Goal: Participate in discussion: Engage in conversation with other users on a specific topic

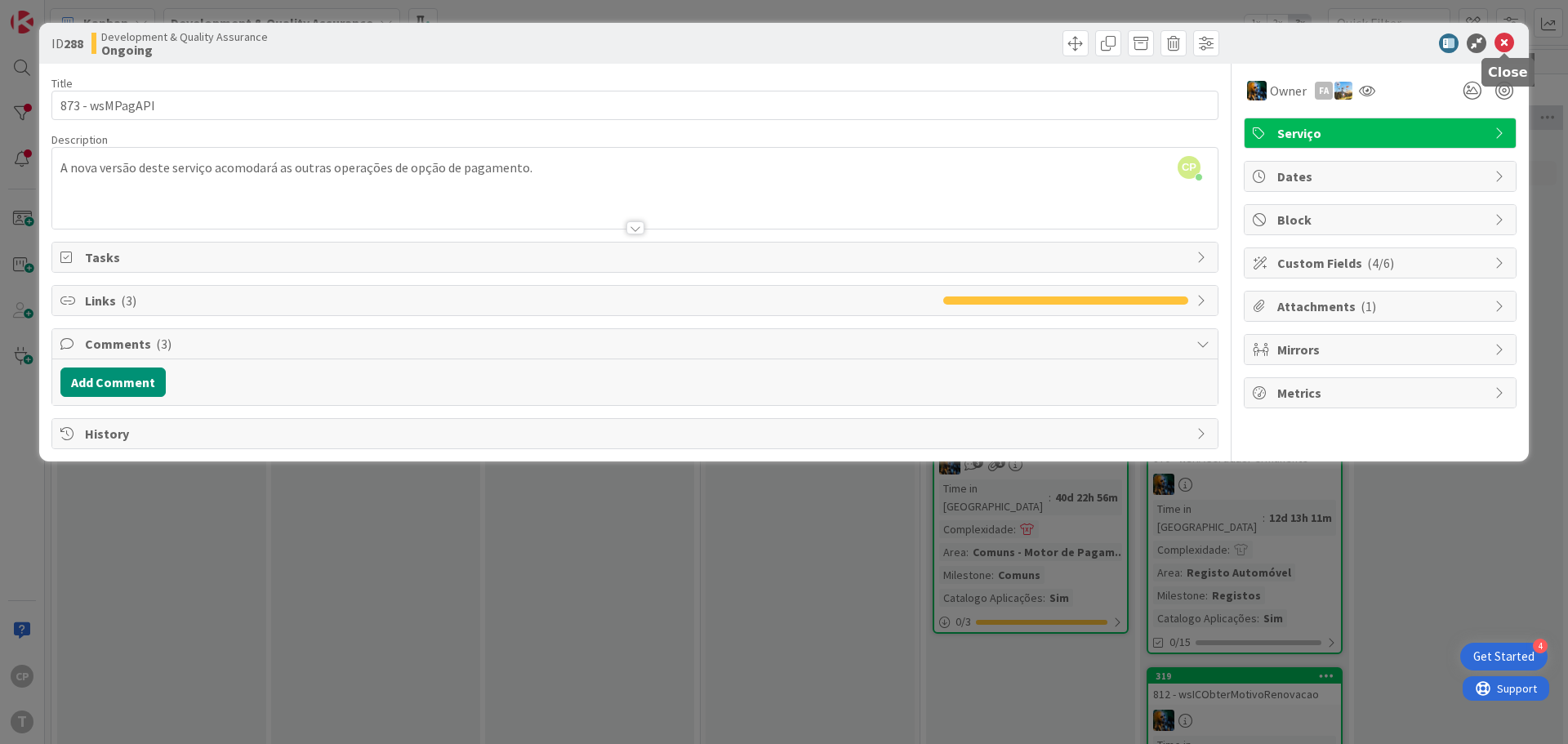
scroll to position [31, 320]
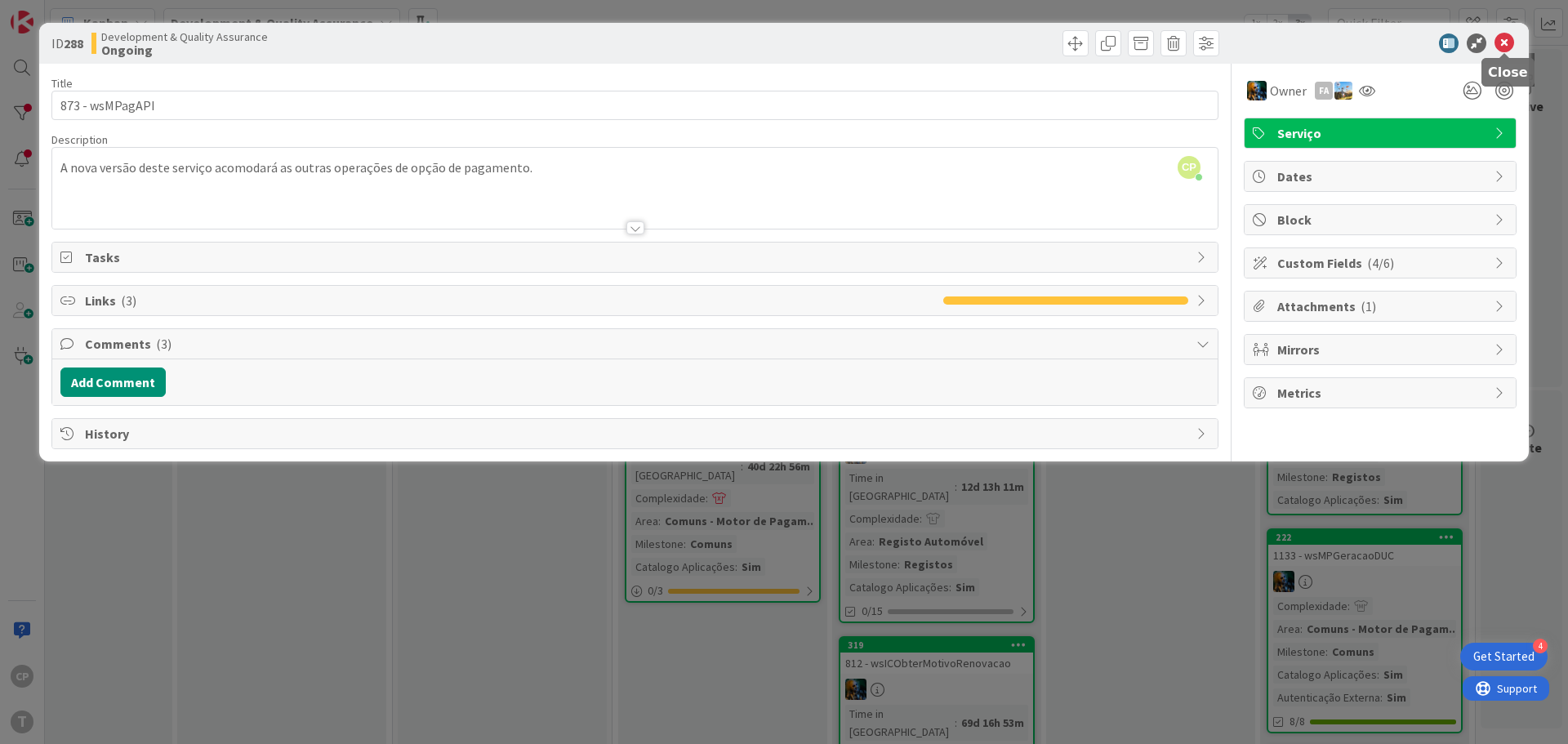
click at [1506, 46] on icon at bounding box center [1504, 43] width 19 height 20
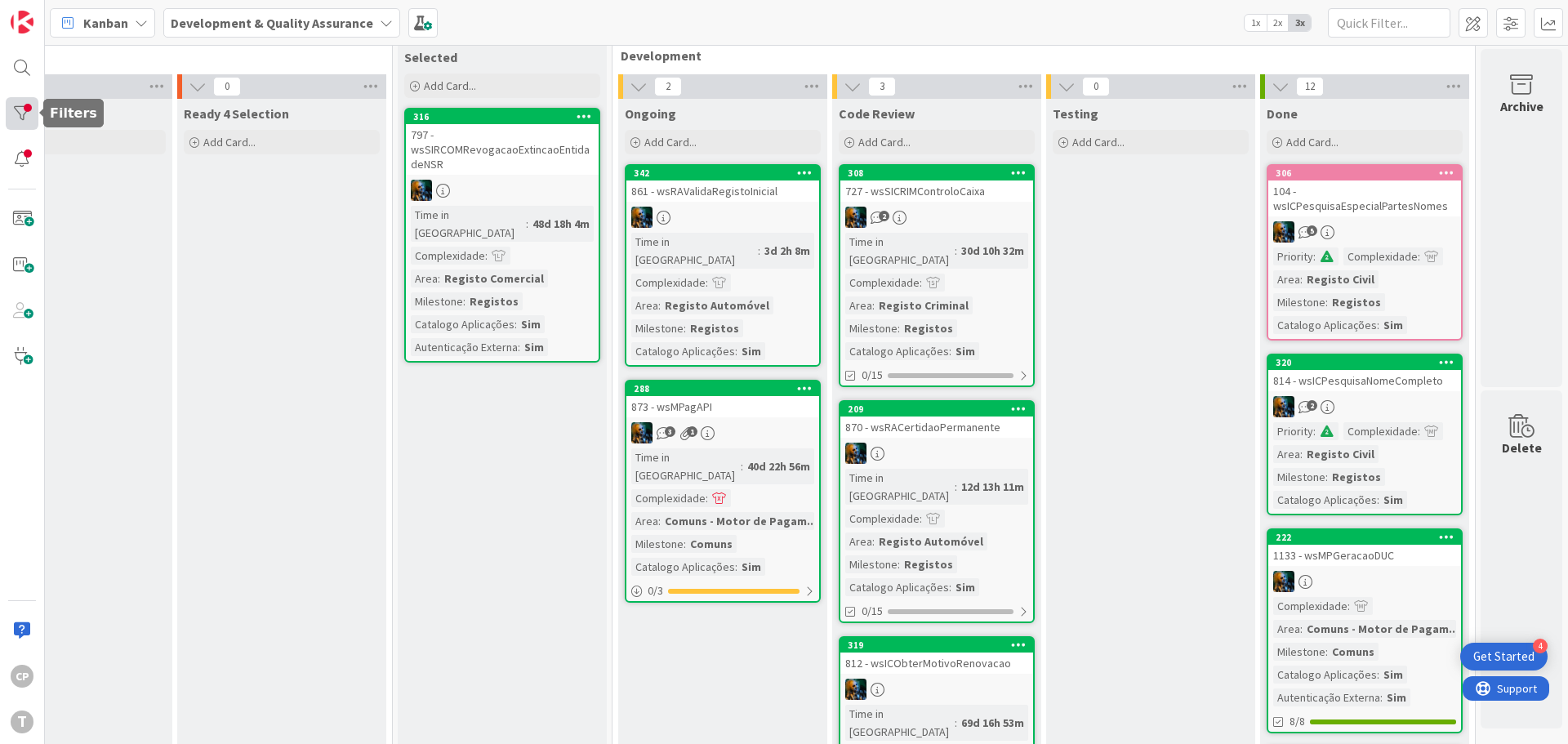
click at [17, 113] on div at bounding box center [21, 113] width 32 height 33
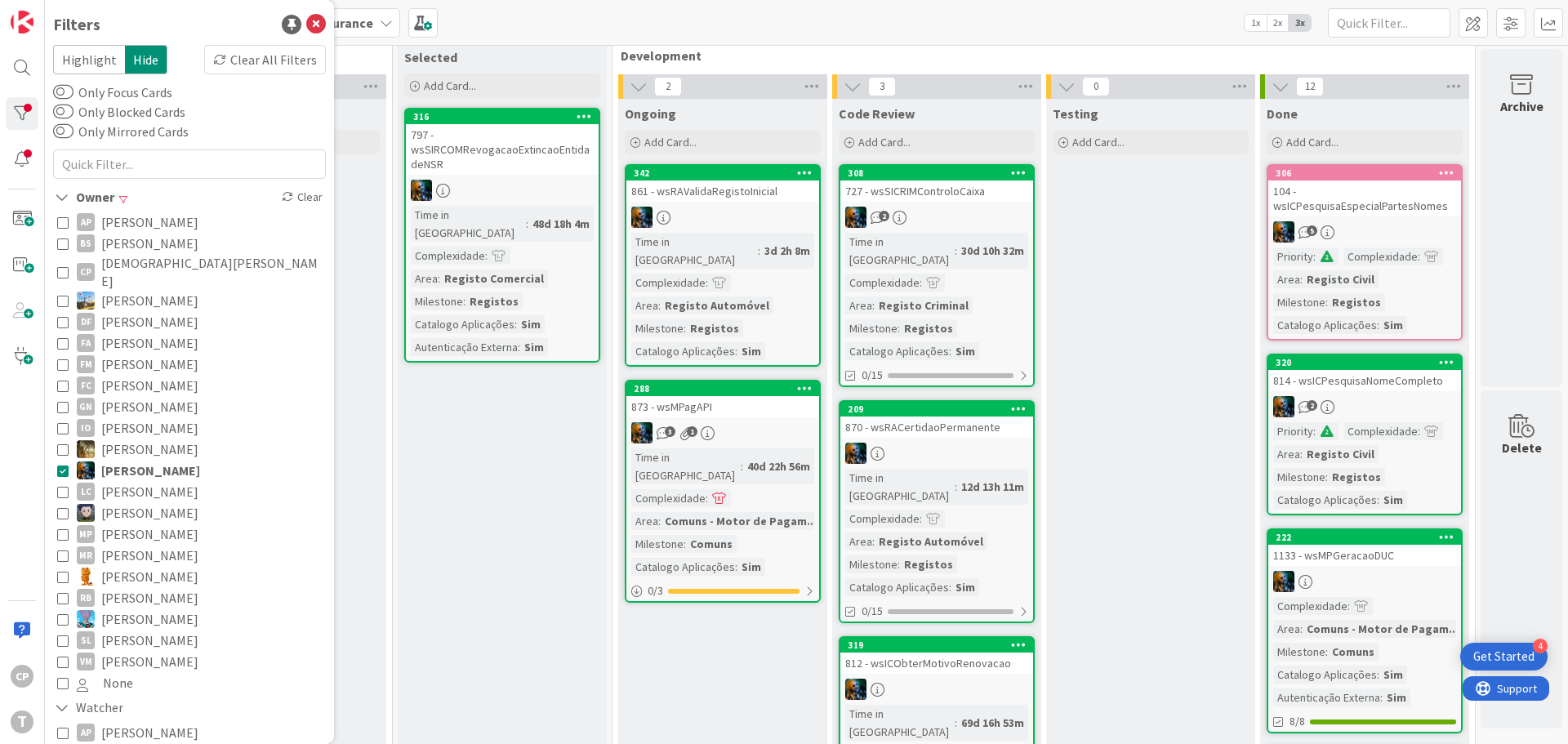
click at [64, 267] on icon at bounding box center [63, 272] width 11 height 11
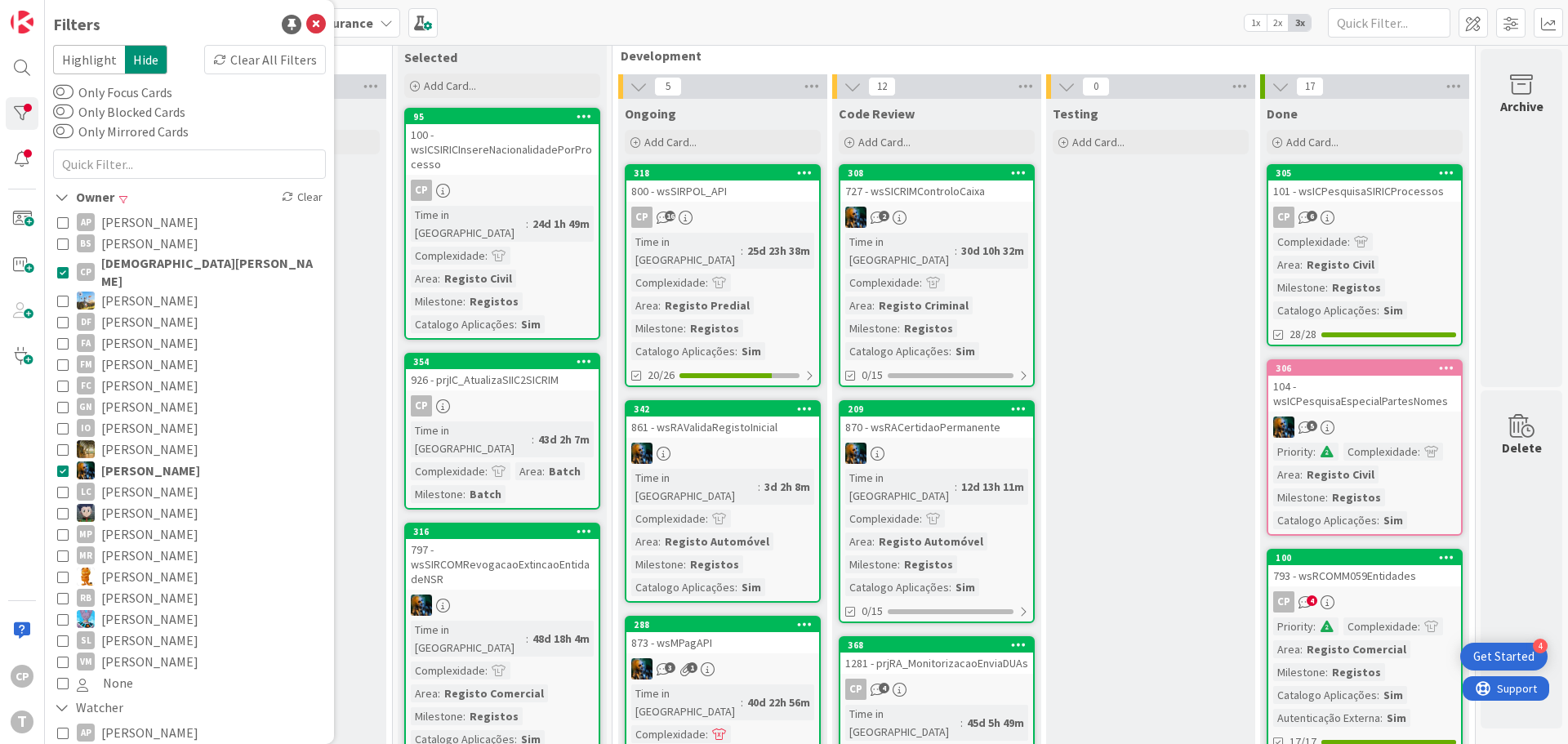
scroll to position [249, 320]
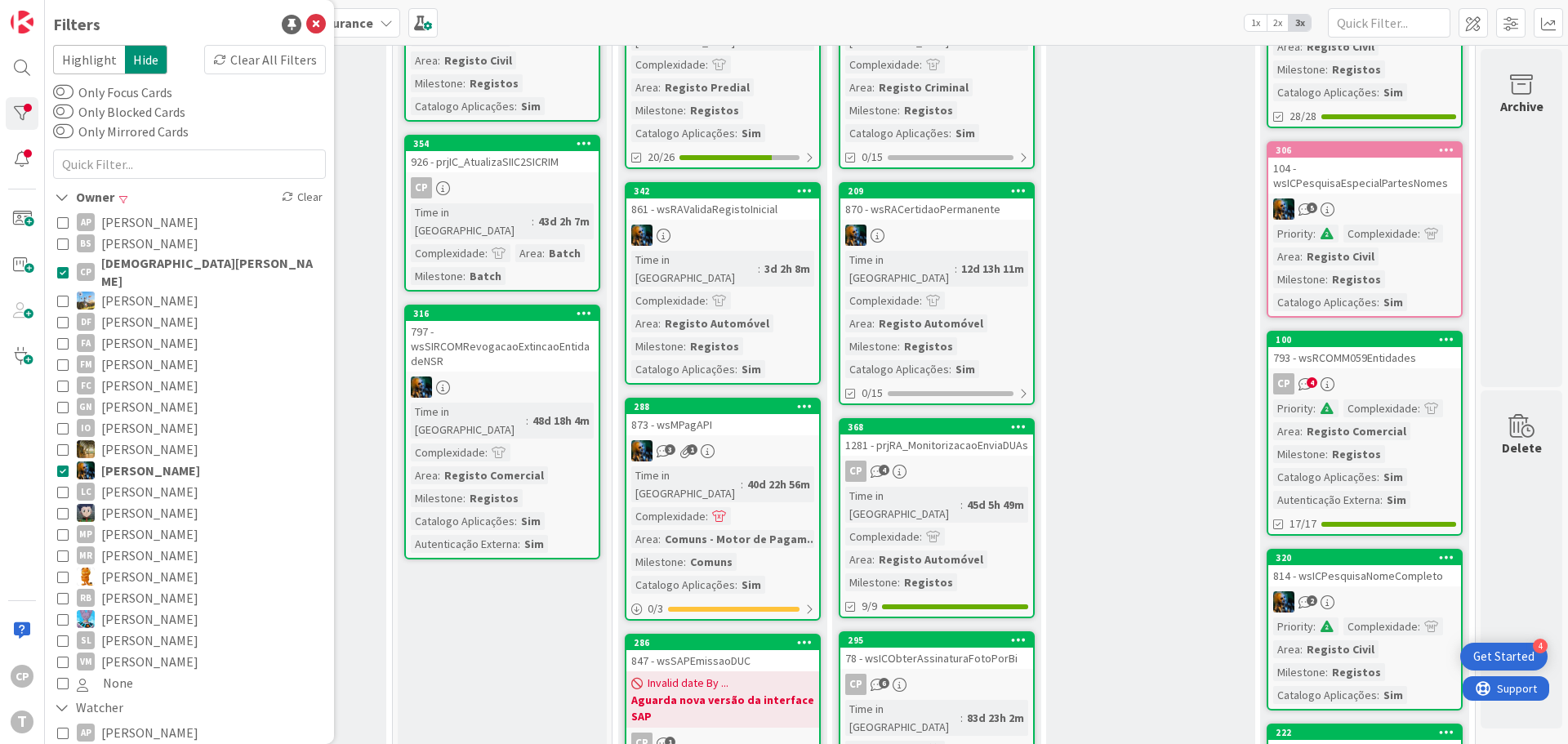
click at [59, 465] on icon at bounding box center [63, 471] width 11 height 11
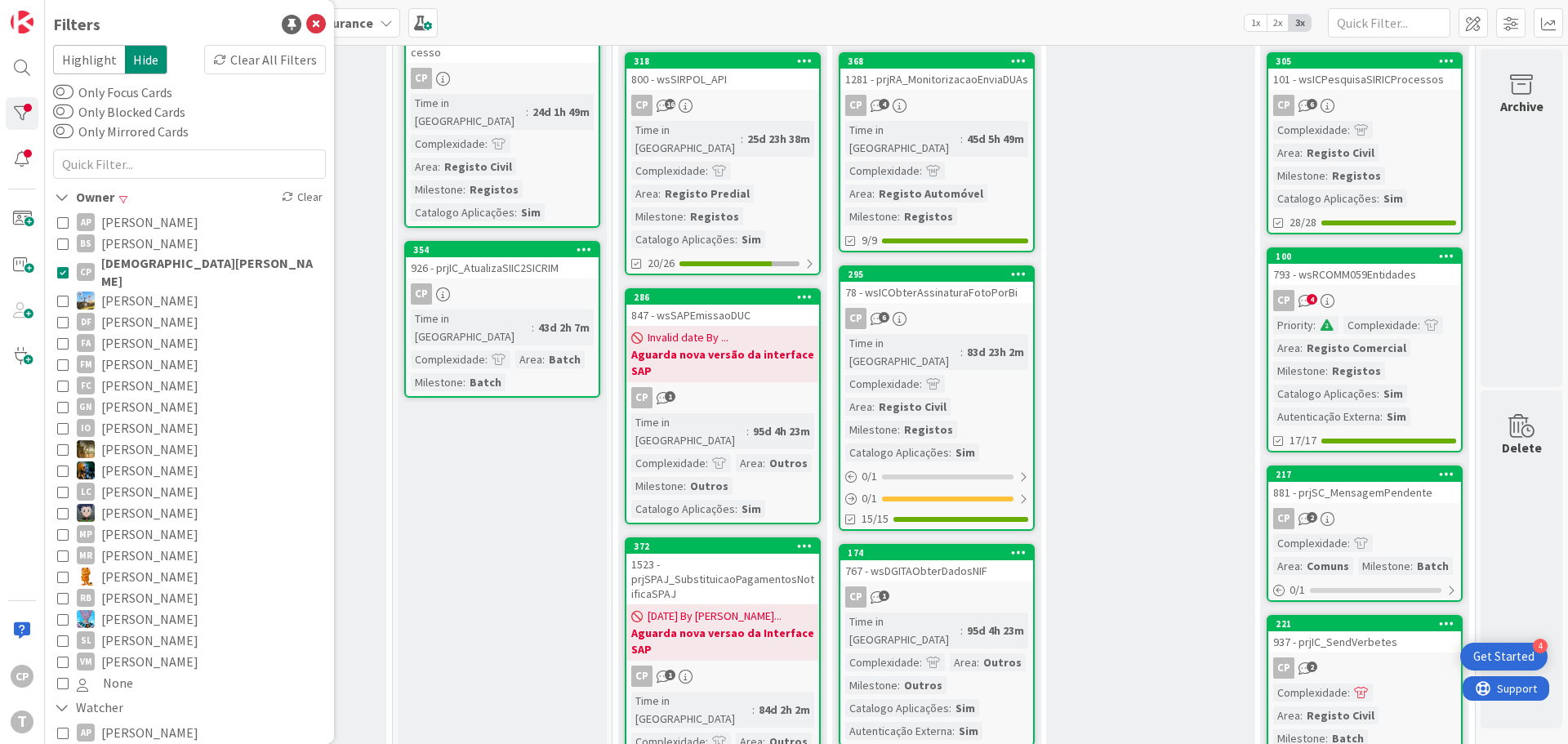
scroll to position [4, 320]
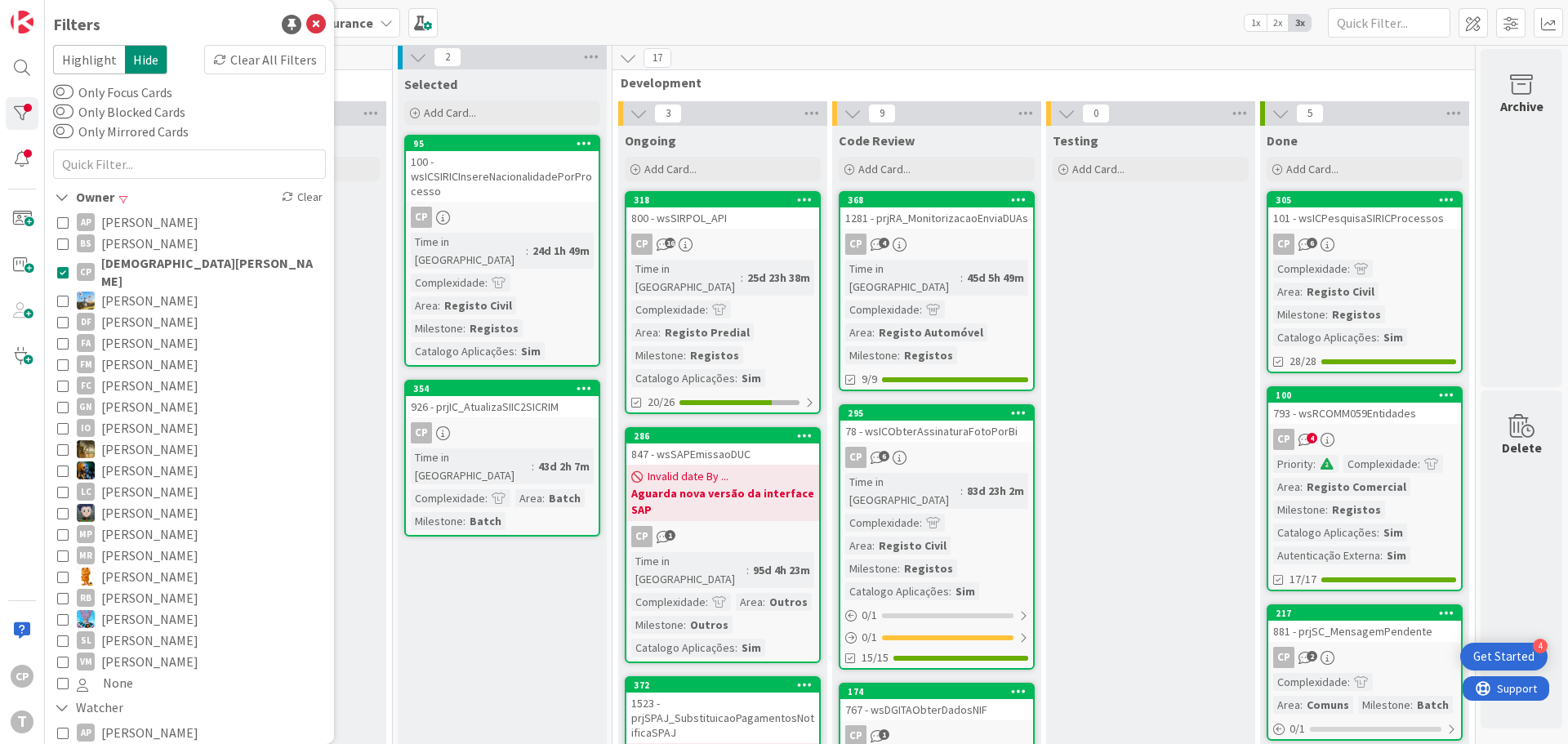
drag, startPoint x: 492, startPoint y: 207, endPoint x: 533, endPoint y: 407, distance: 204.2
click at [519, 397] on div "926 - prjIC_AtualizaSIIC2SICRIM" at bounding box center [502, 407] width 193 height 21
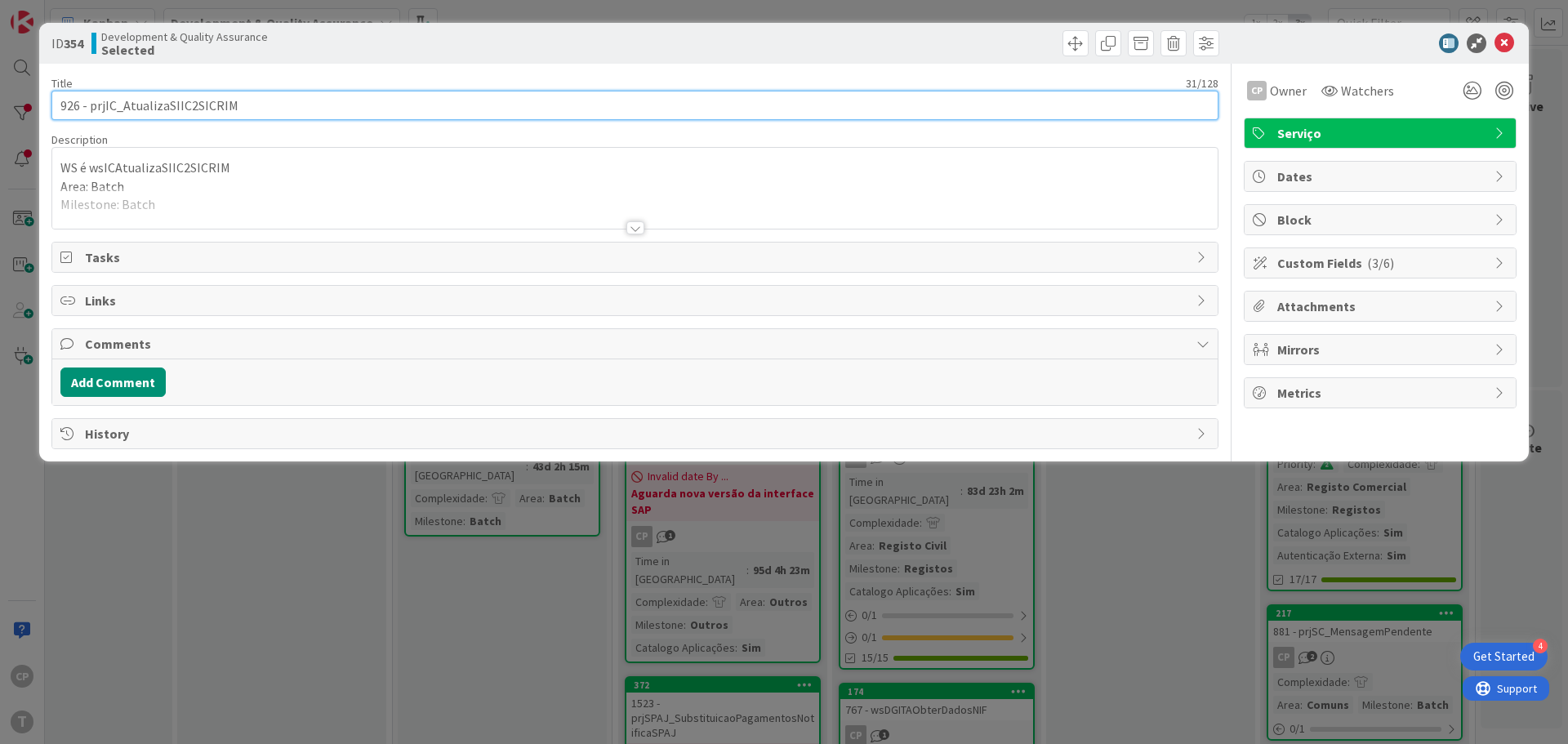
drag, startPoint x: 239, startPoint y: 110, endPoint x: 86, endPoint y: 112, distance: 153.0
click at [86, 112] on input "926 - prjIC_AtualizaSIIC2SICRIM" at bounding box center [634, 106] width 1167 height 30
click at [243, 109] on input "926 - prjIC_AtualizaSIIC2SICRIM" at bounding box center [634, 106] width 1167 height 30
click at [120, 105] on input "926 - prjIC_AtualizaSIIC2SICRIM" at bounding box center [634, 106] width 1167 height 30
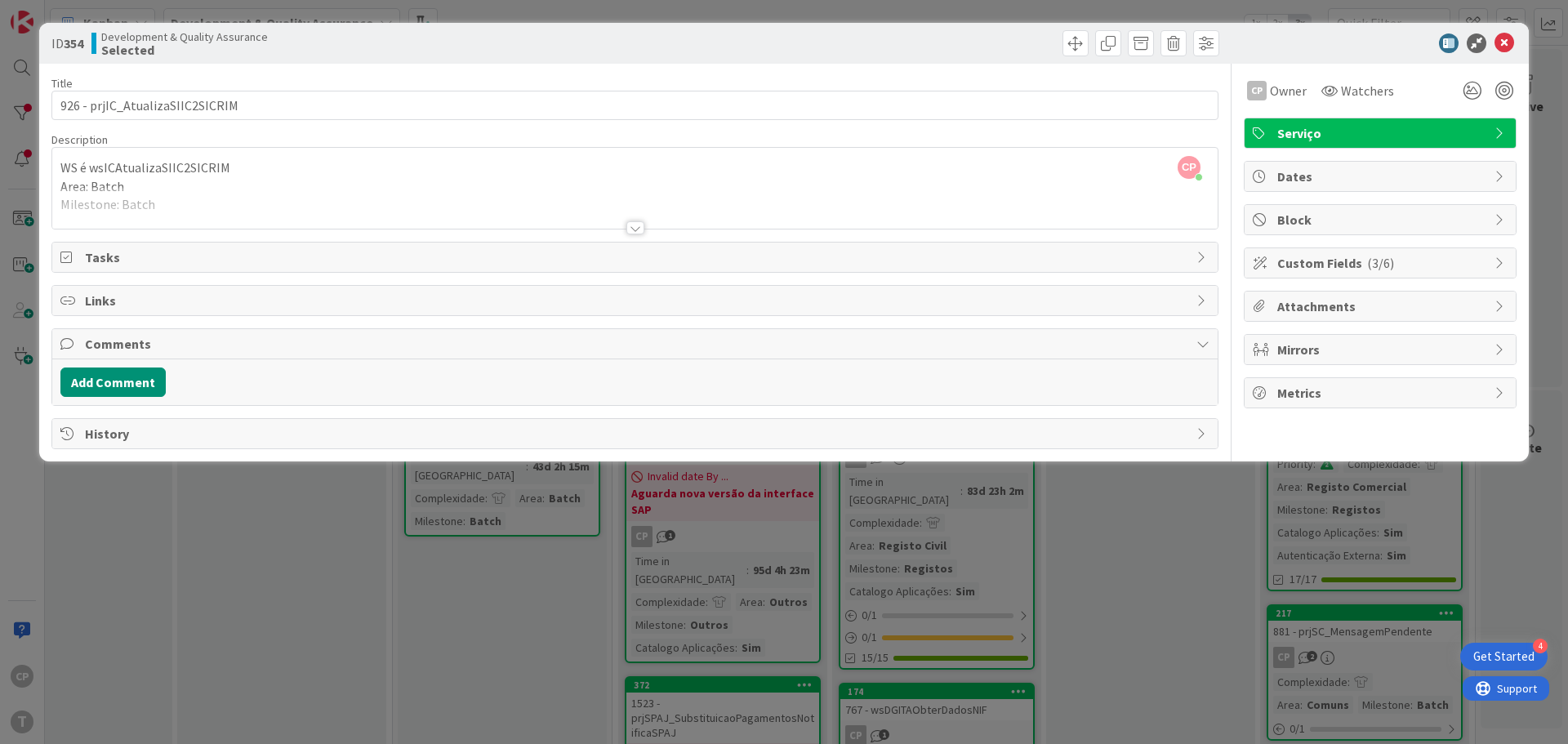
click at [180, 203] on div at bounding box center [634, 207] width 1165 height 42
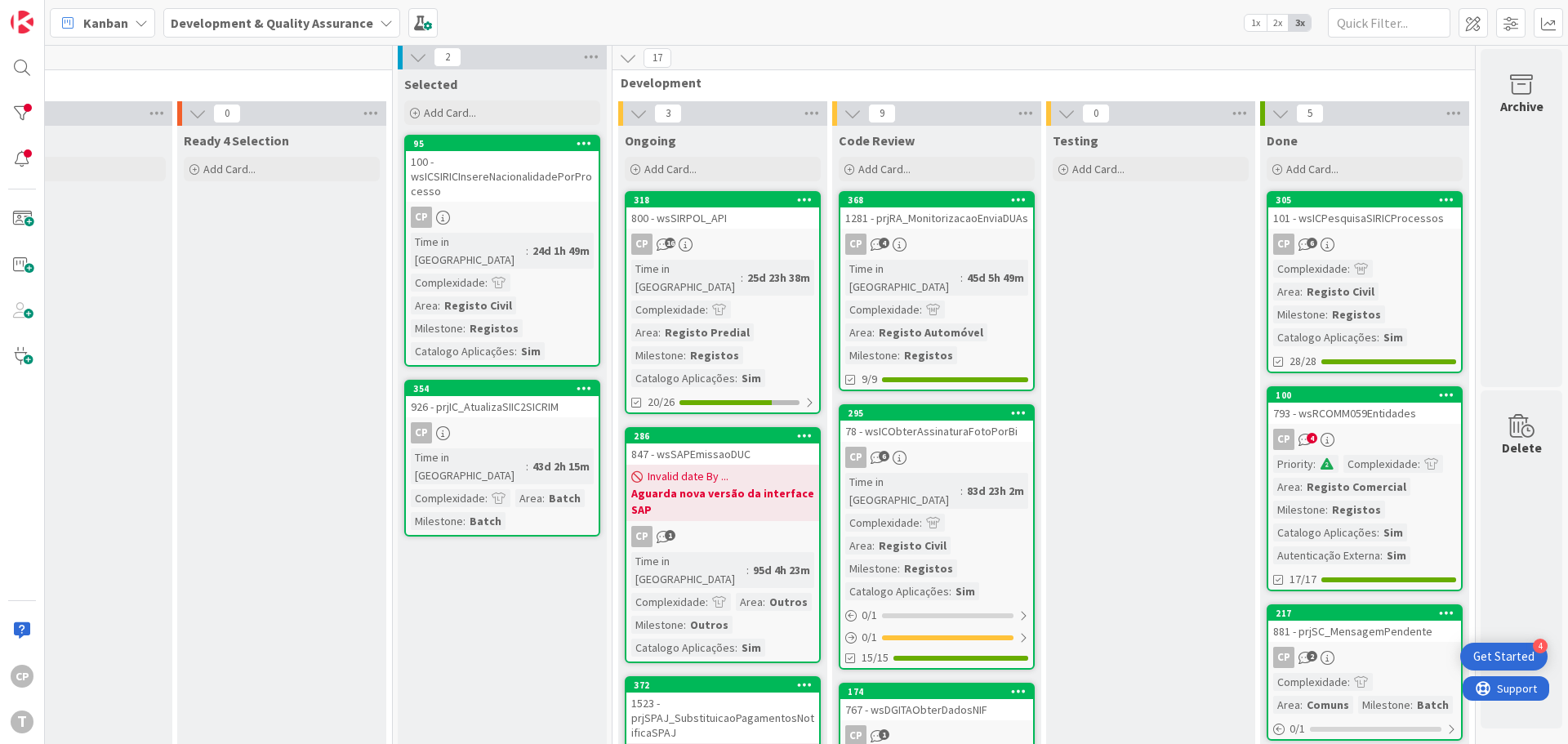
click at [499, 175] on div "100 - wsICSIRICInsereNacionalidadePorProcesso" at bounding box center [502, 176] width 193 height 51
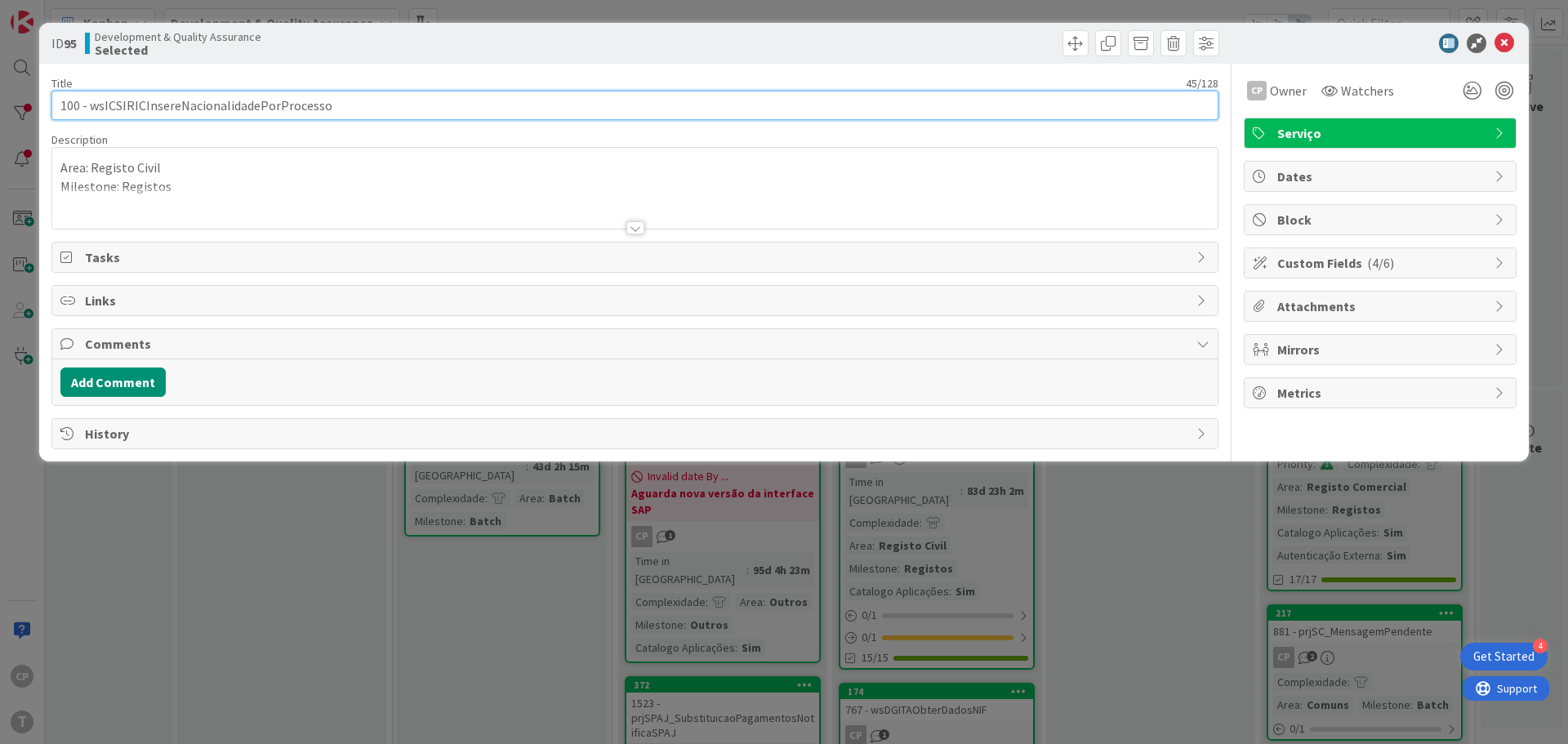
drag, startPoint x: 340, startPoint y: 100, endPoint x: 91, endPoint y: 95, distance: 249.1
click at [91, 95] on input "100 - wsICSIRICInsereNacionalidadePorProcesso" at bounding box center [634, 106] width 1167 height 30
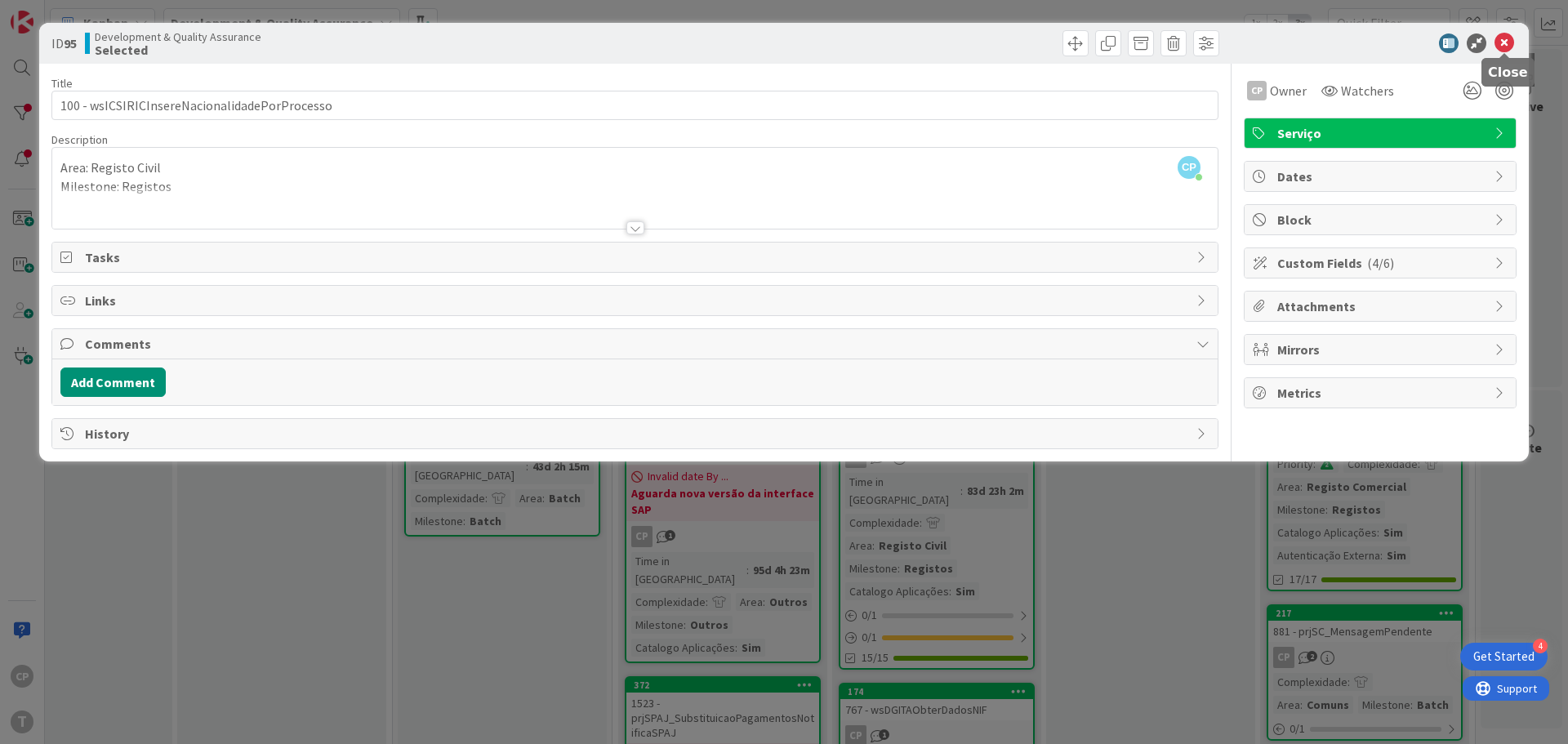
click at [1505, 38] on icon at bounding box center [1504, 43] width 19 height 20
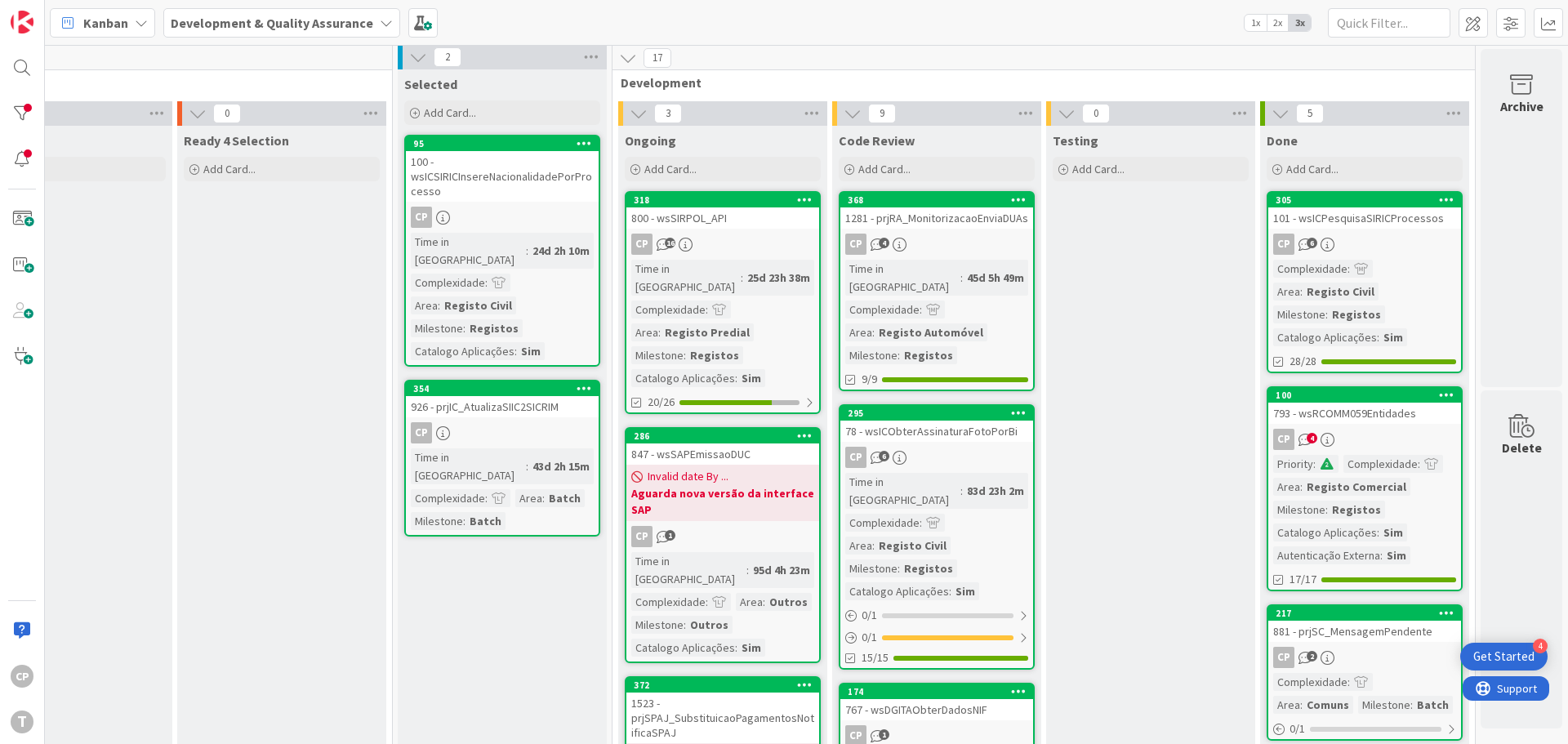
scroll to position [0, 320]
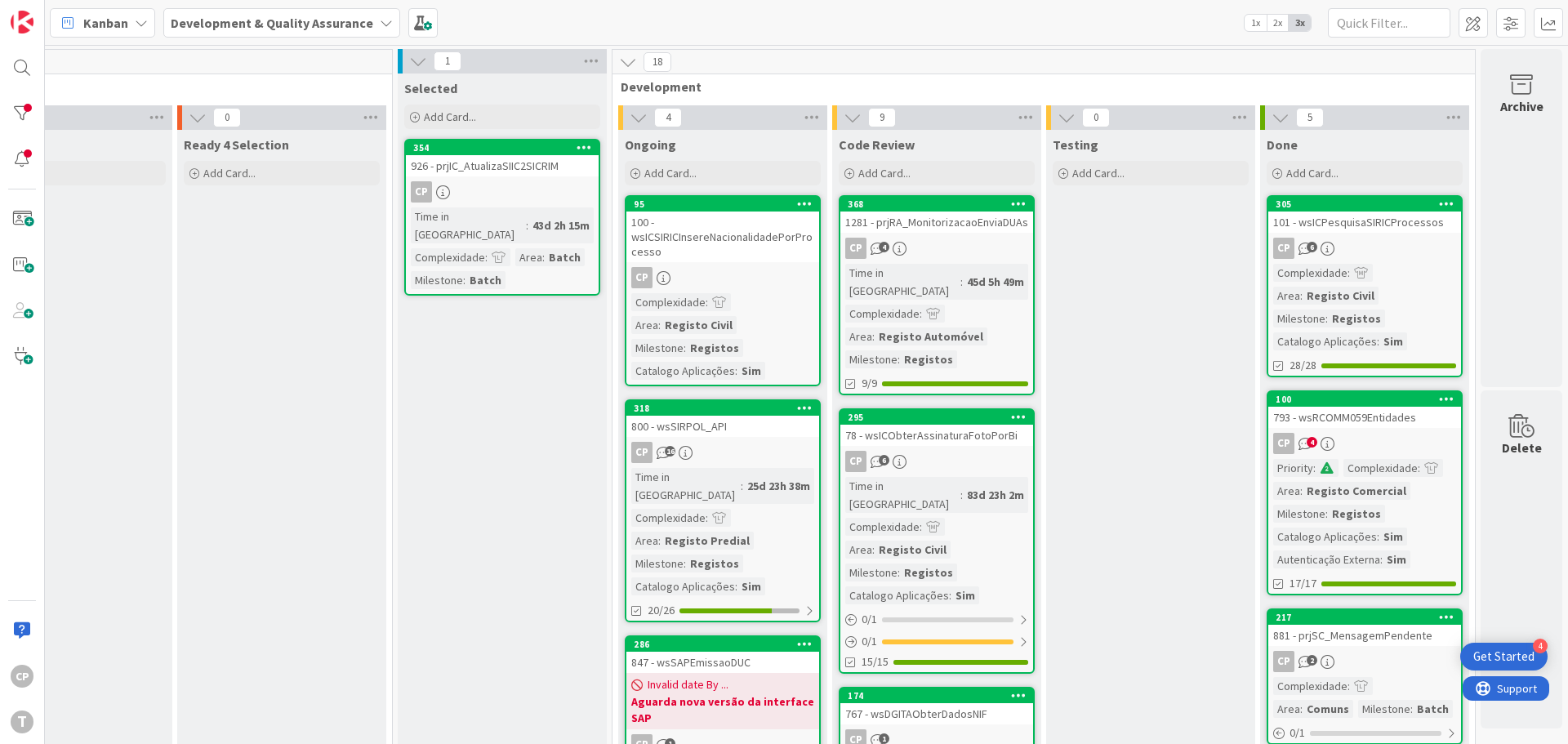
click at [697, 431] on div "800 - wsSIRPOL_API" at bounding box center [723, 426] width 193 height 21
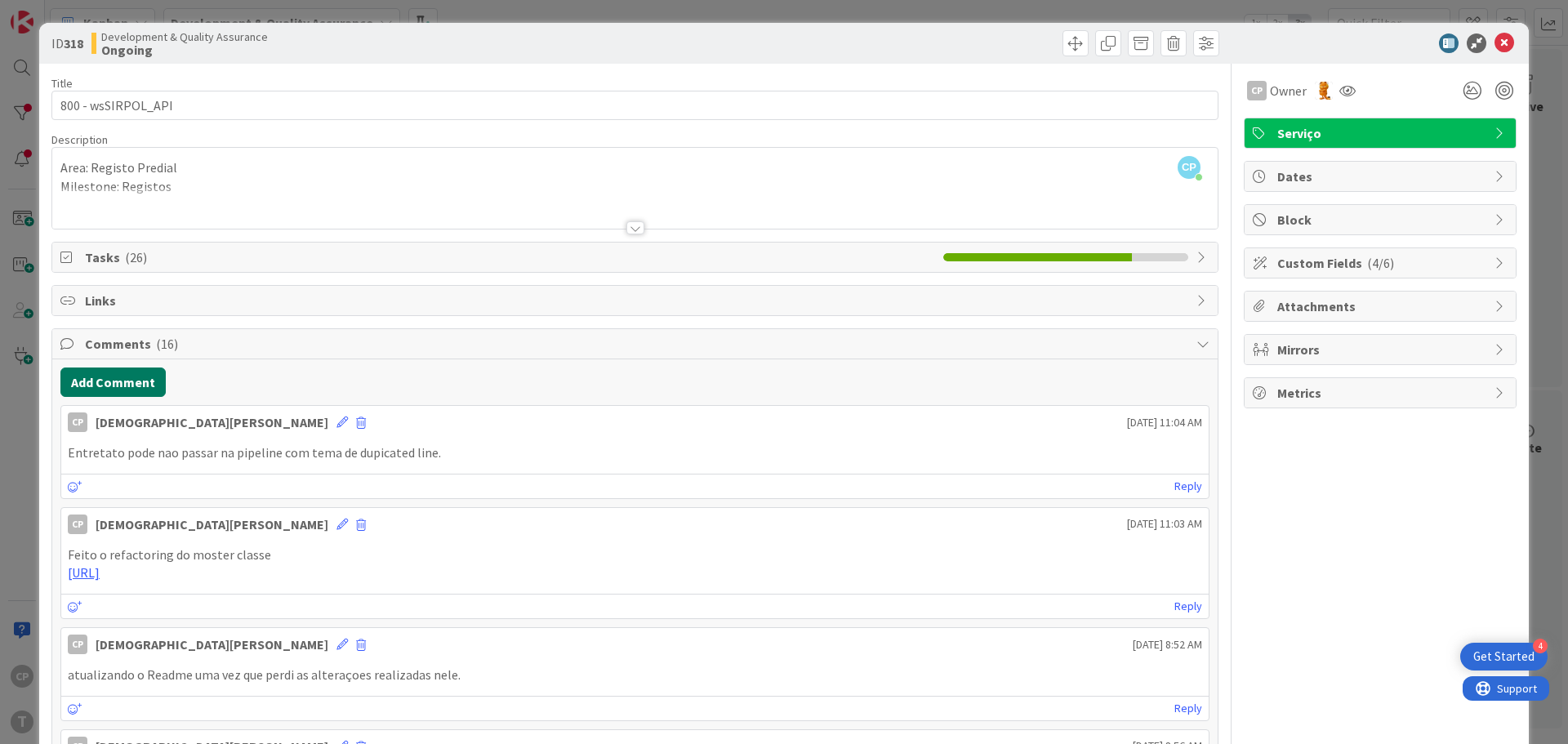
click at [142, 388] on button "Add Comment" at bounding box center [112, 383] width 105 height 30
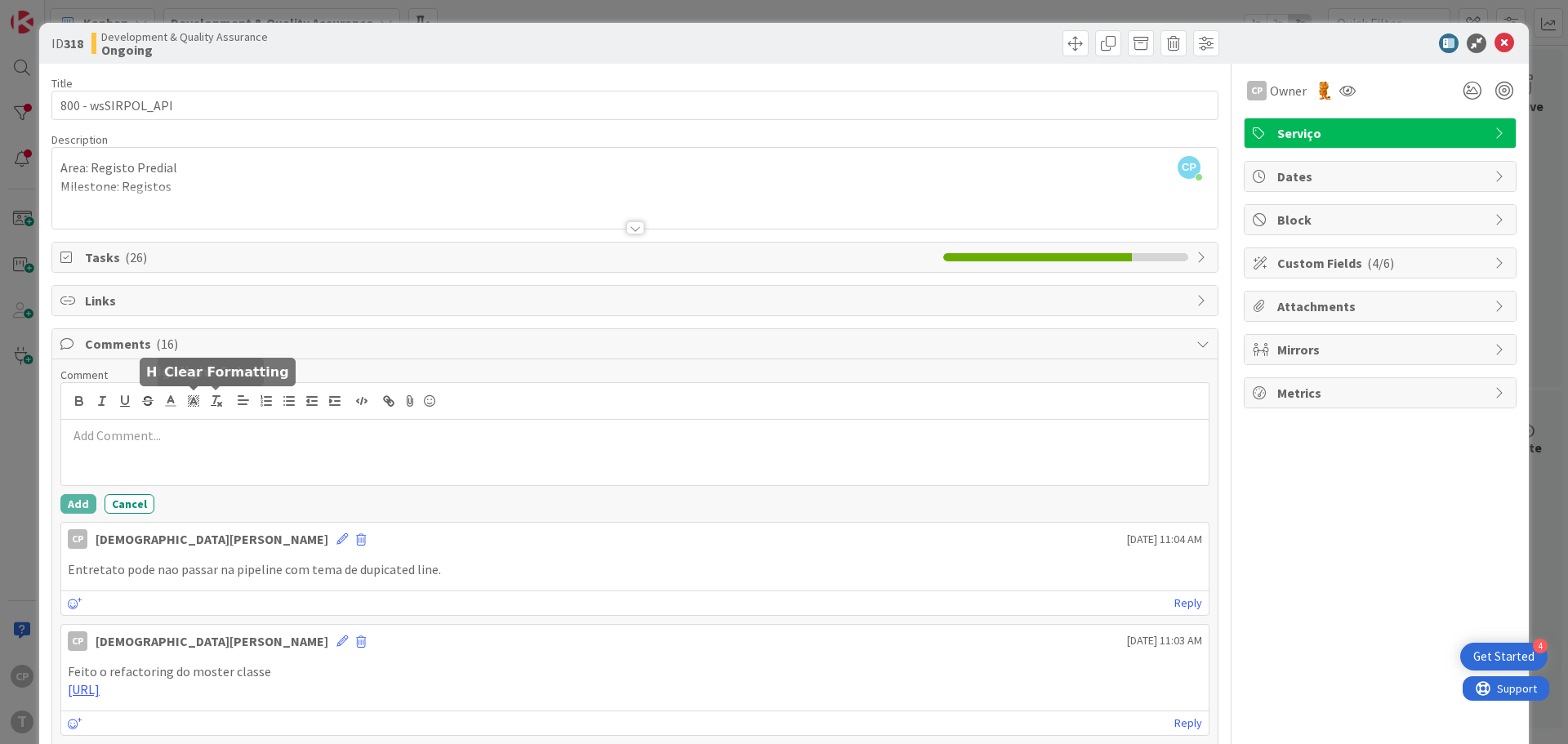
click at [245, 442] on p at bounding box center [635, 436] width 1134 height 19
click at [881, 440] on p "[URL]" at bounding box center [635, 436] width 1134 height 19
click at [822, 451] on p "[URL]" at bounding box center [635, 454] width 1134 height 19
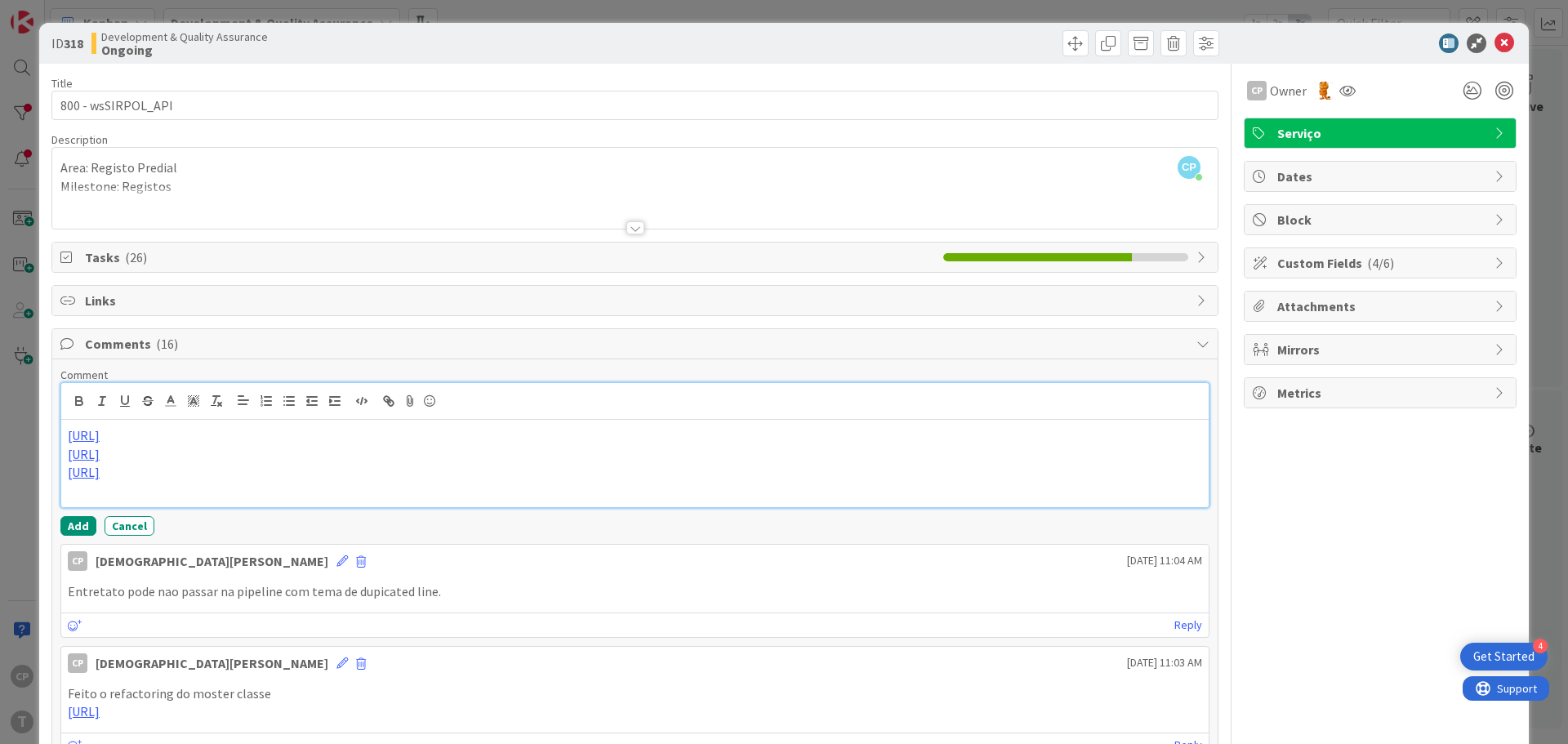
click at [872, 472] on p "[URL]" at bounding box center [635, 473] width 1134 height 19
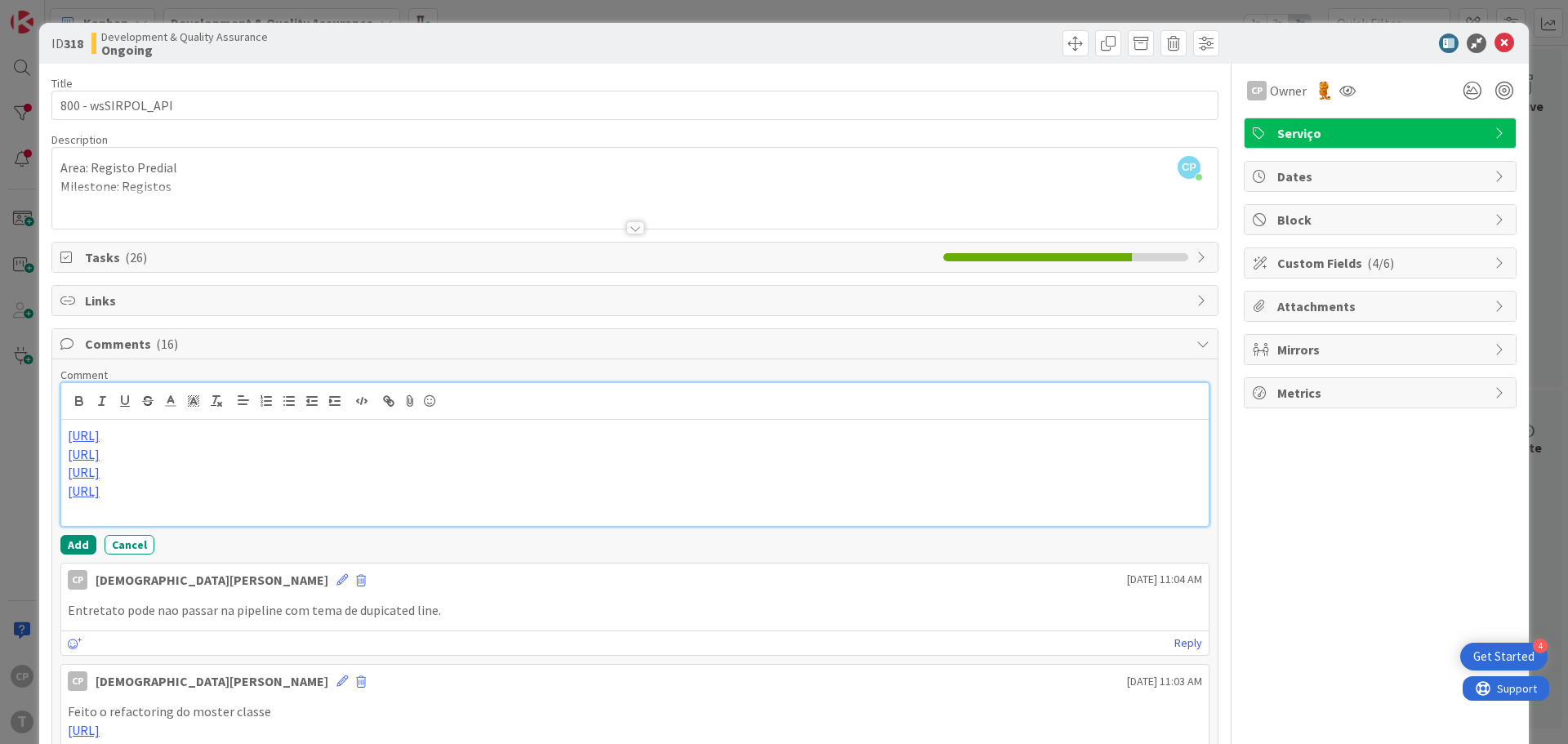
click at [841, 490] on p "[URL]" at bounding box center [635, 491] width 1134 height 19
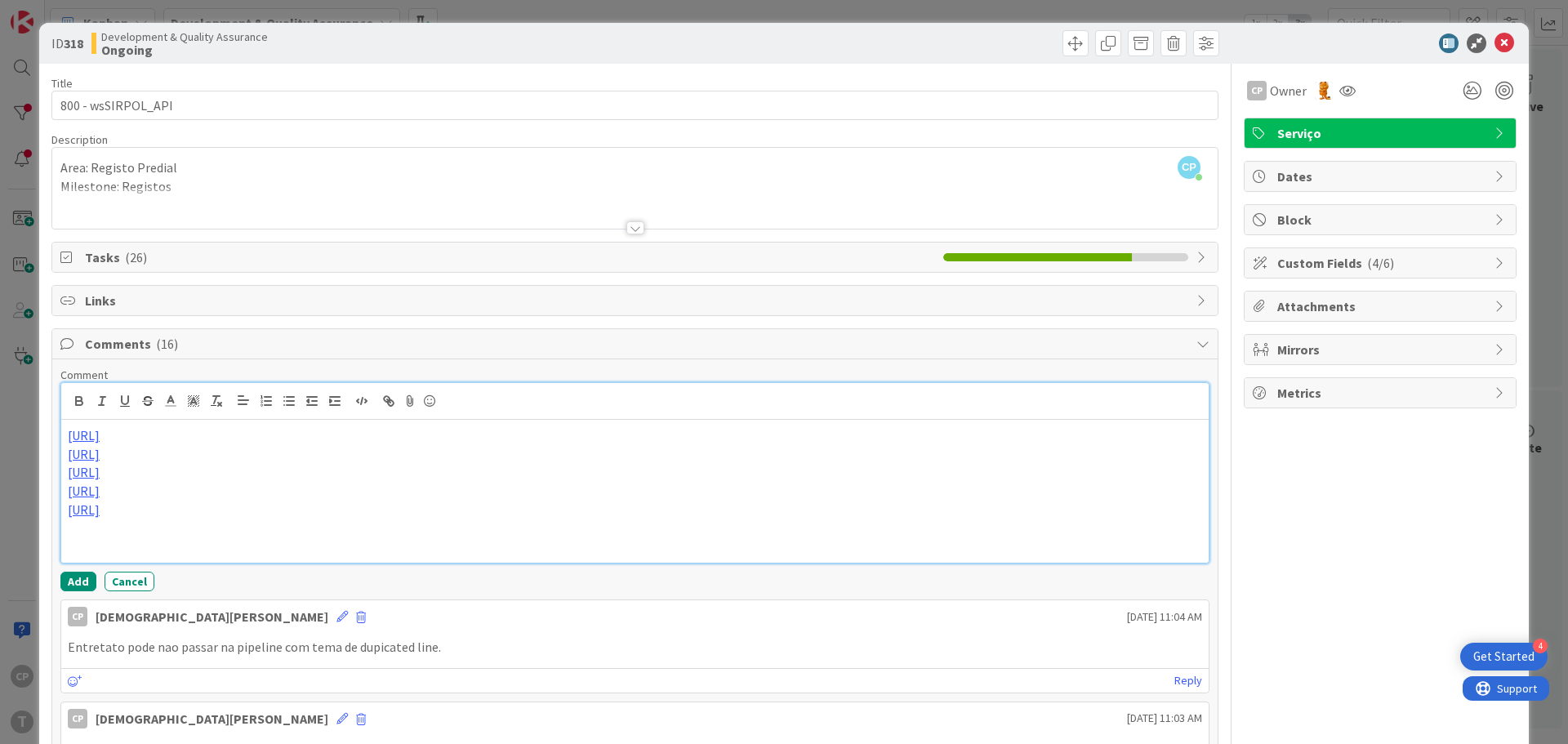
click at [799, 515] on p "[URL]" at bounding box center [635, 510] width 1134 height 19
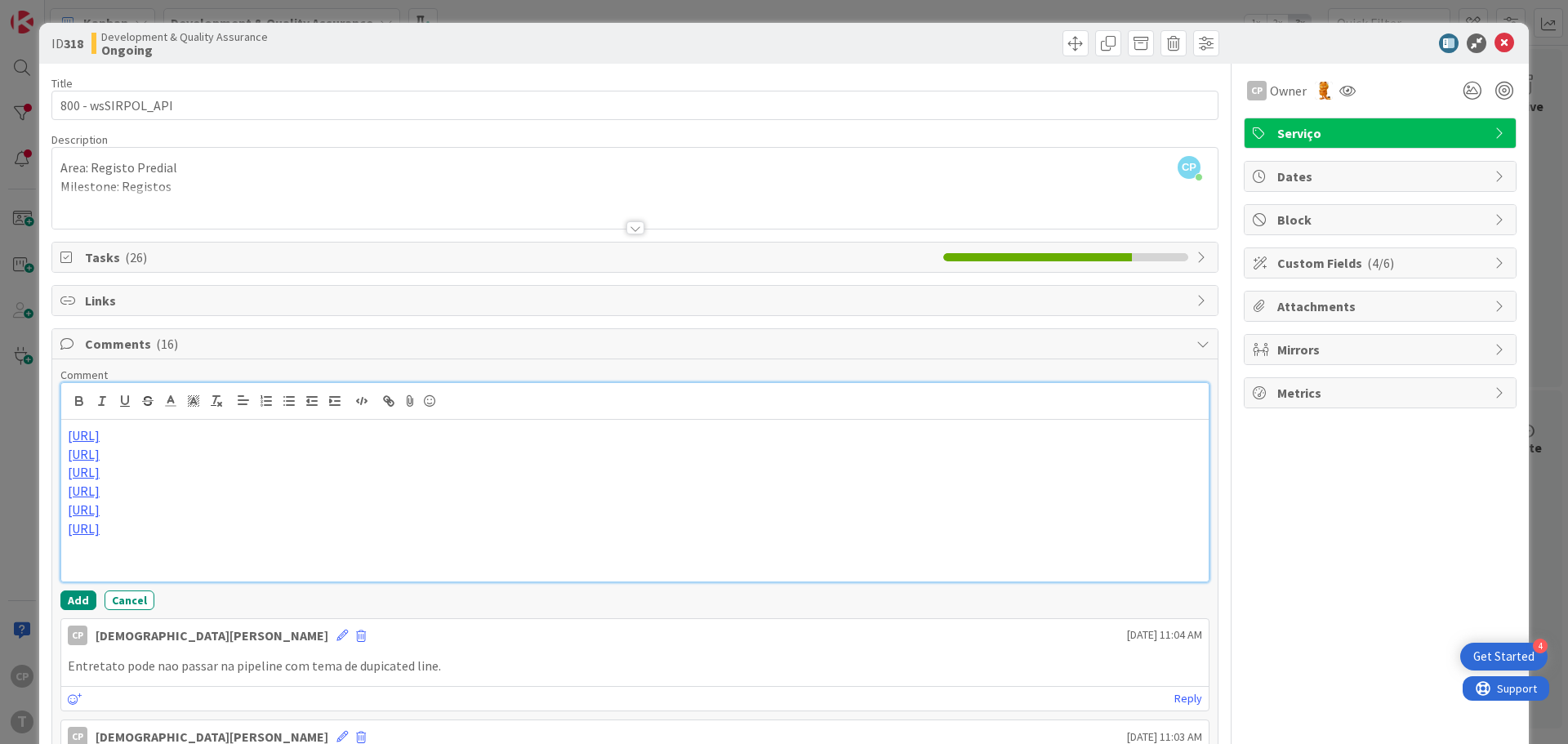
click at [863, 524] on p "[URL]" at bounding box center [635, 529] width 1134 height 19
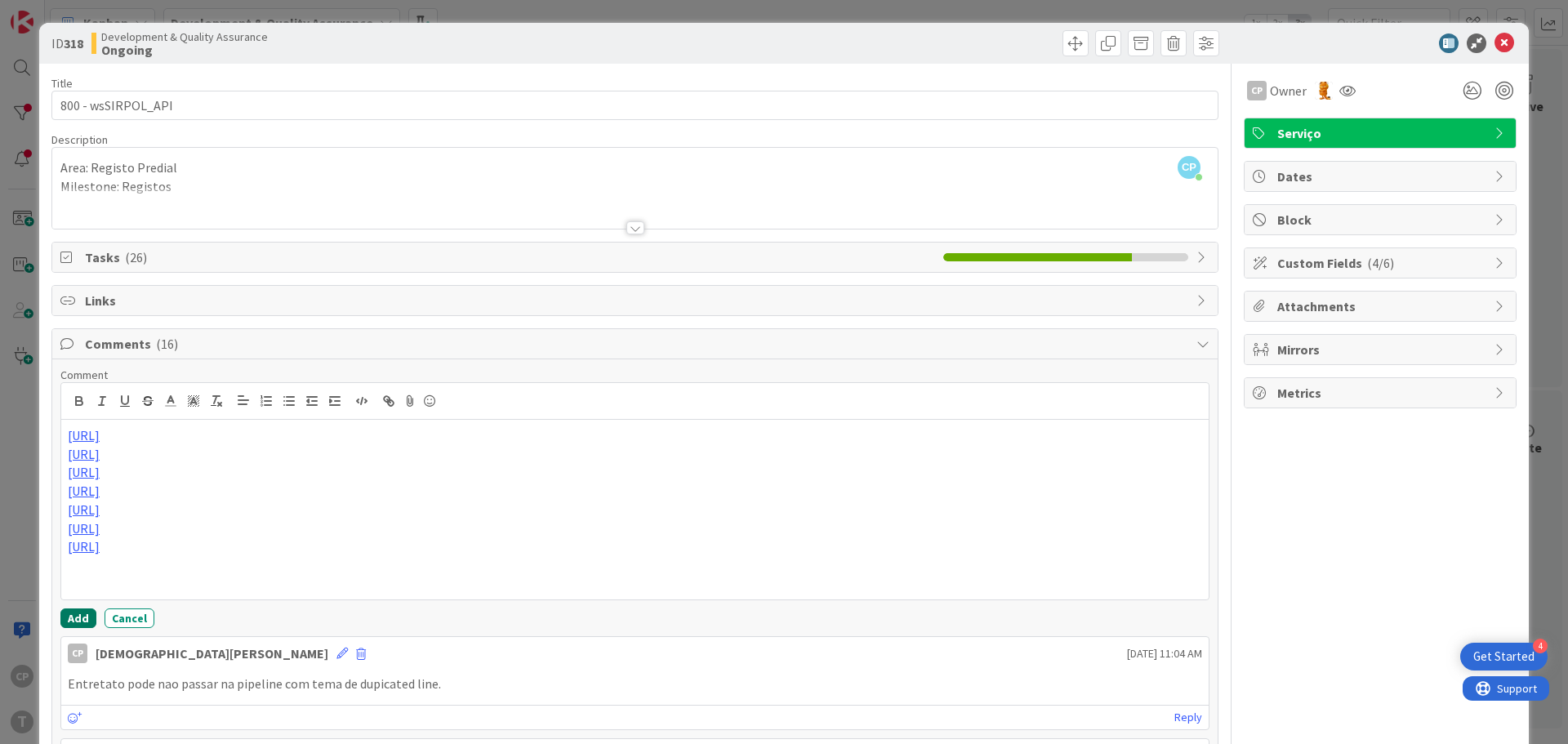
click at [71, 621] on button "Add" at bounding box center [78, 618] width 36 height 20
